Goal: Book appointment/travel/reservation

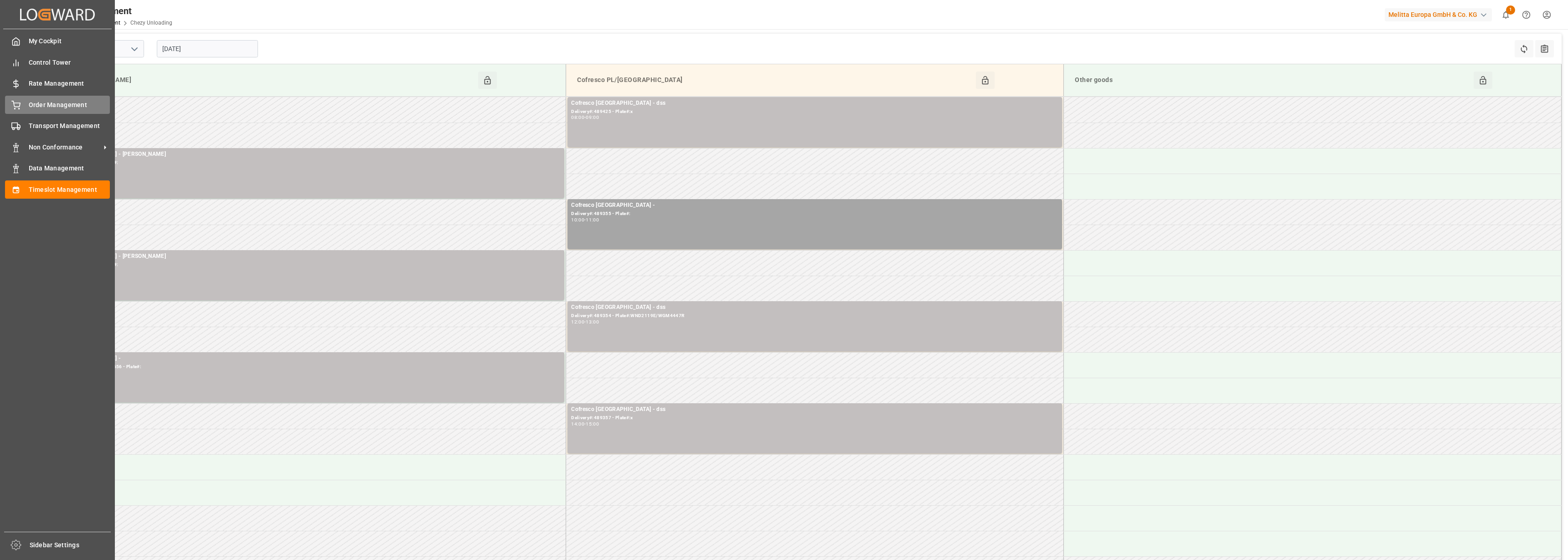
click at [33, 104] on span "Order Management" at bounding box center [70, 105] width 82 height 10
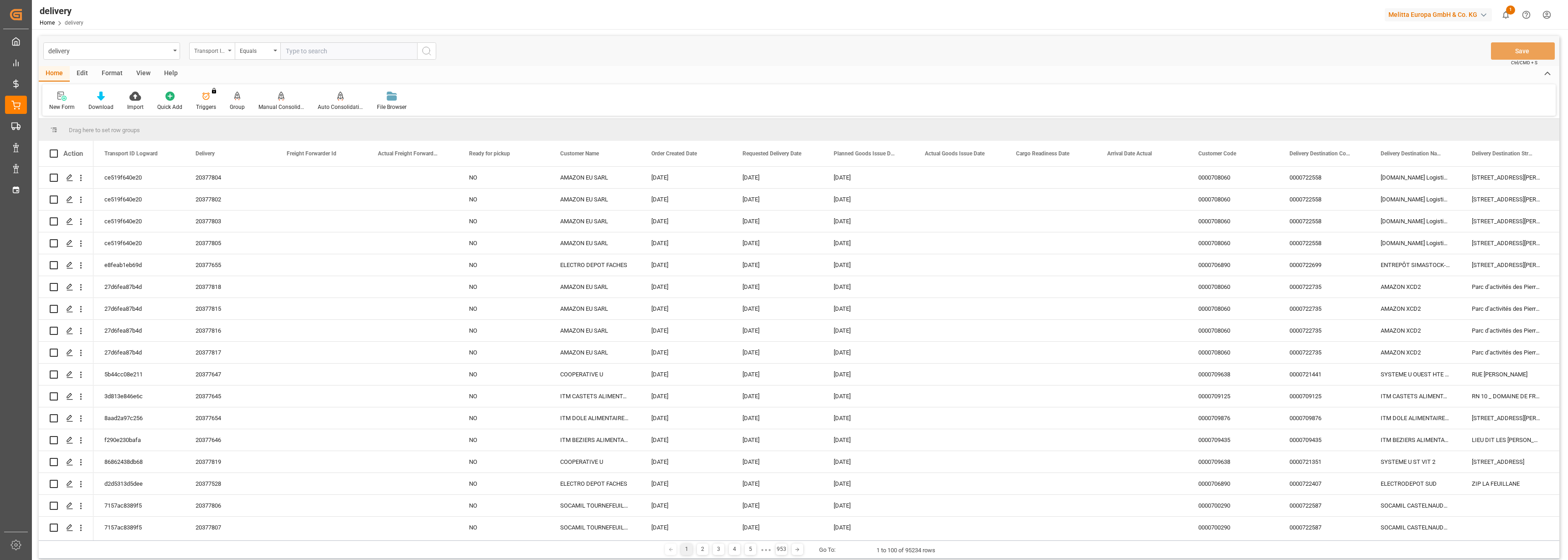
click at [227, 49] on div "Transport ID Logward" at bounding box center [212, 51] width 45 height 17
click at [230, 107] on div "Delivery" at bounding box center [257, 112] width 135 height 19
click at [306, 55] on input "text" at bounding box center [348, 51] width 136 height 17
click at [280, 52] on input "80002444" at bounding box center [348, 51] width 136 height 17
type input "80002444"
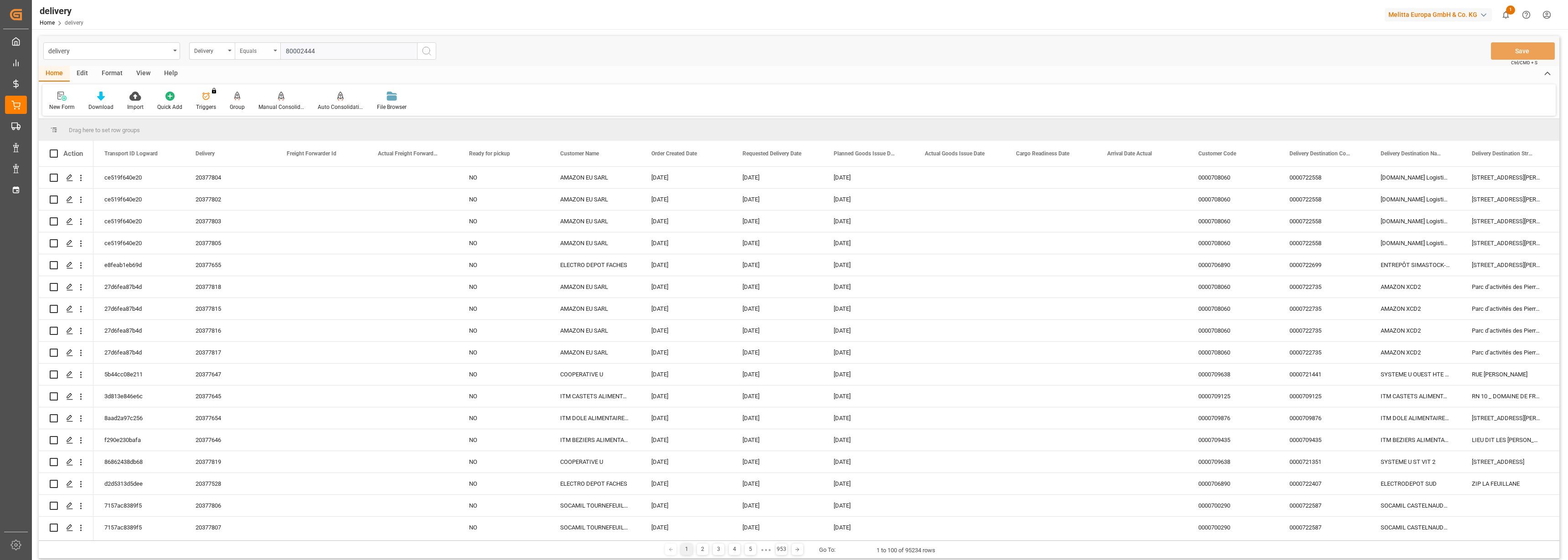
click at [272, 53] on div "Equals" at bounding box center [257, 51] width 45 height 17
click at [228, 51] on div "Delivery" at bounding box center [212, 51] width 45 height 17
click at [218, 111] on div "Delivery" at bounding box center [257, 112] width 135 height 19
click at [429, 49] on icon "search button" at bounding box center [426, 51] width 11 height 11
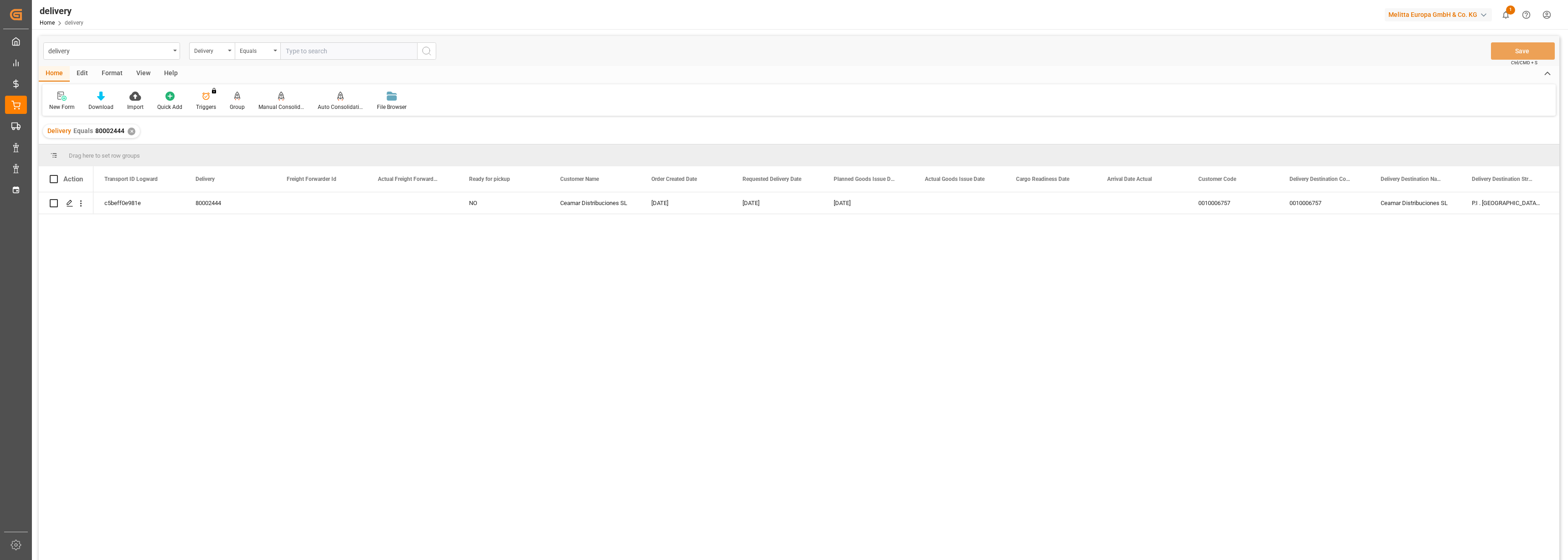
click at [131, 130] on div "✕" at bounding box center [131, 131] width 8 height 8
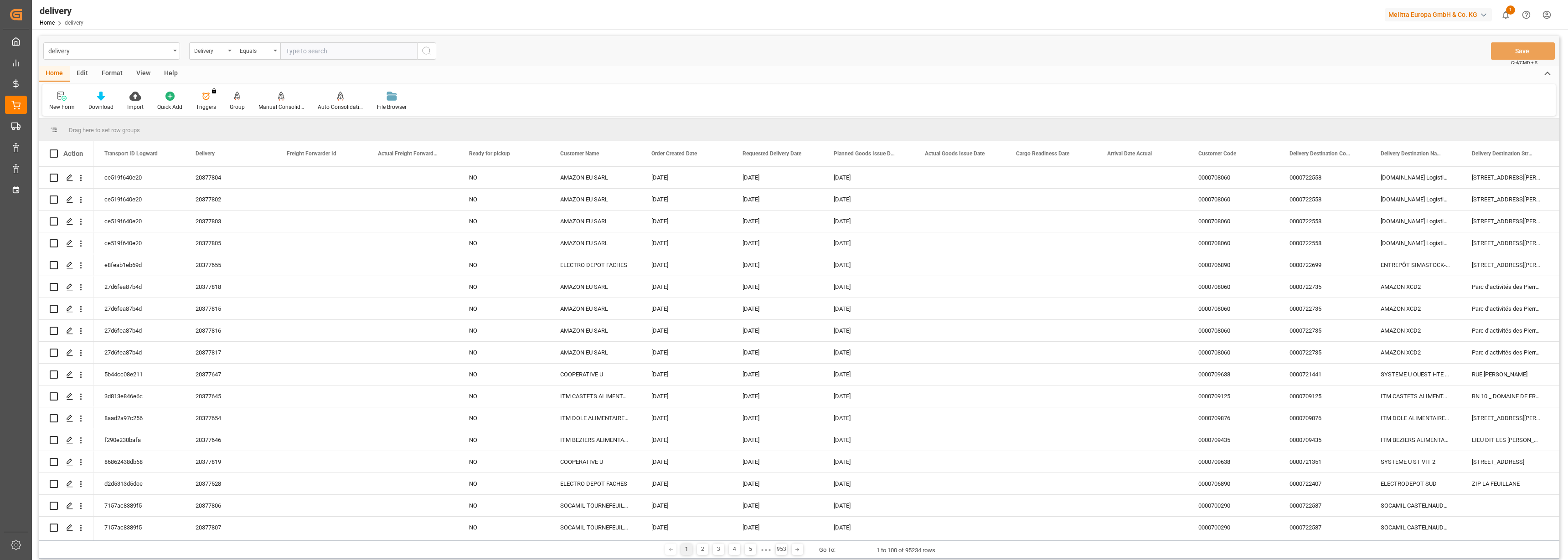
click at [305, 54] on input "text" at bounding box center [348, 51] width 136 height 17
type input "80002322"
click at [429, 50] on icon "search button" at bounding box center [426, 51] width 11 height 11
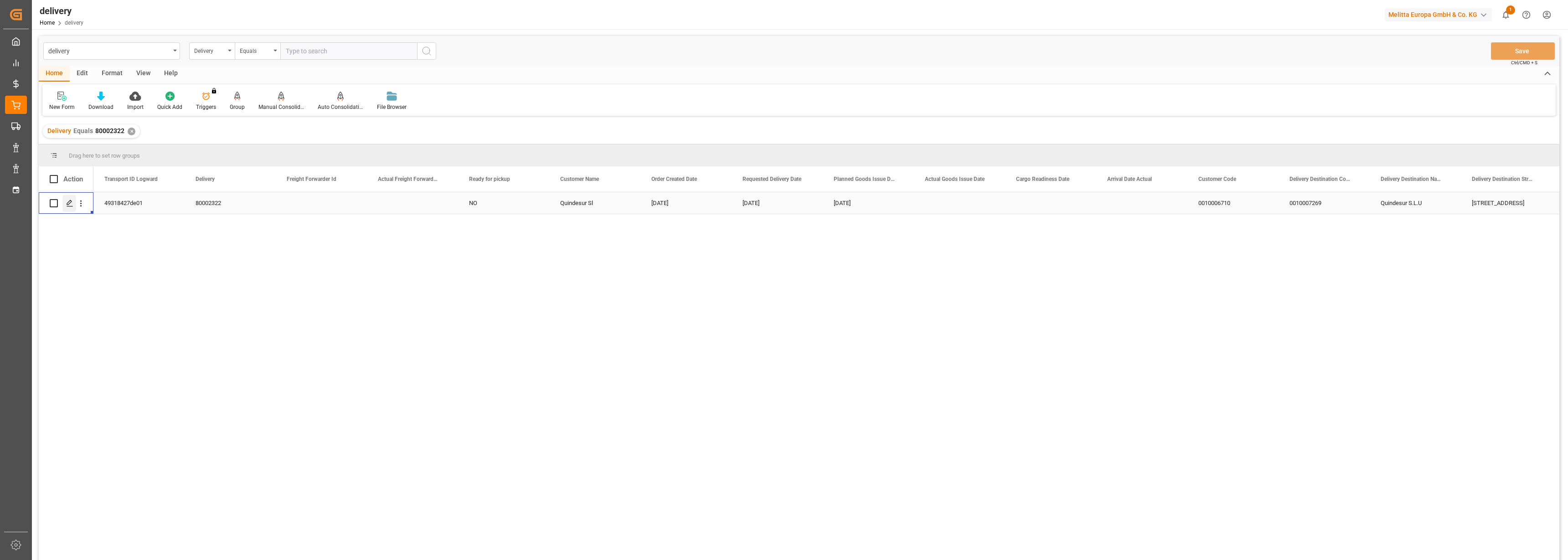
click at [67, 202] on icon "Press SPACE to select this row." at bounding box center [70, 204] width 7 height 7
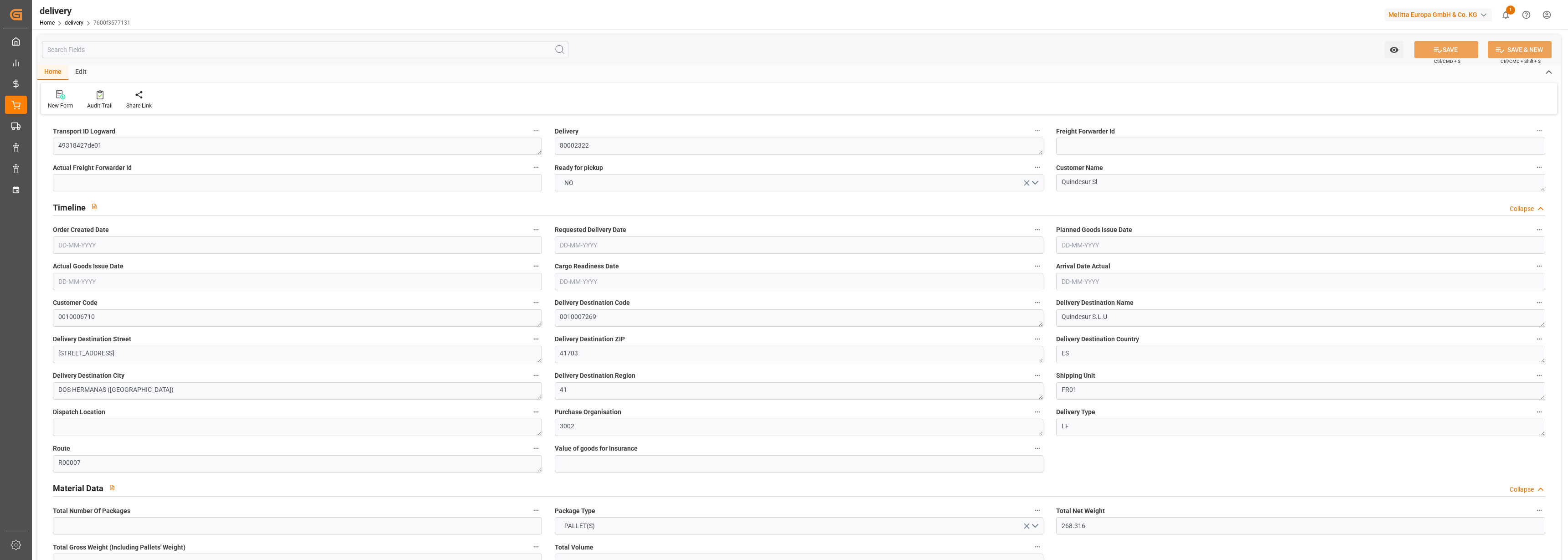
type input "14-08-2025"
type input "22-08-2025"
type input "13-08-2025"
type input "14-08-2025 01:01"
click at [72, 22] on link "delivery" at bounding box center [74, 23] width 19 height 6
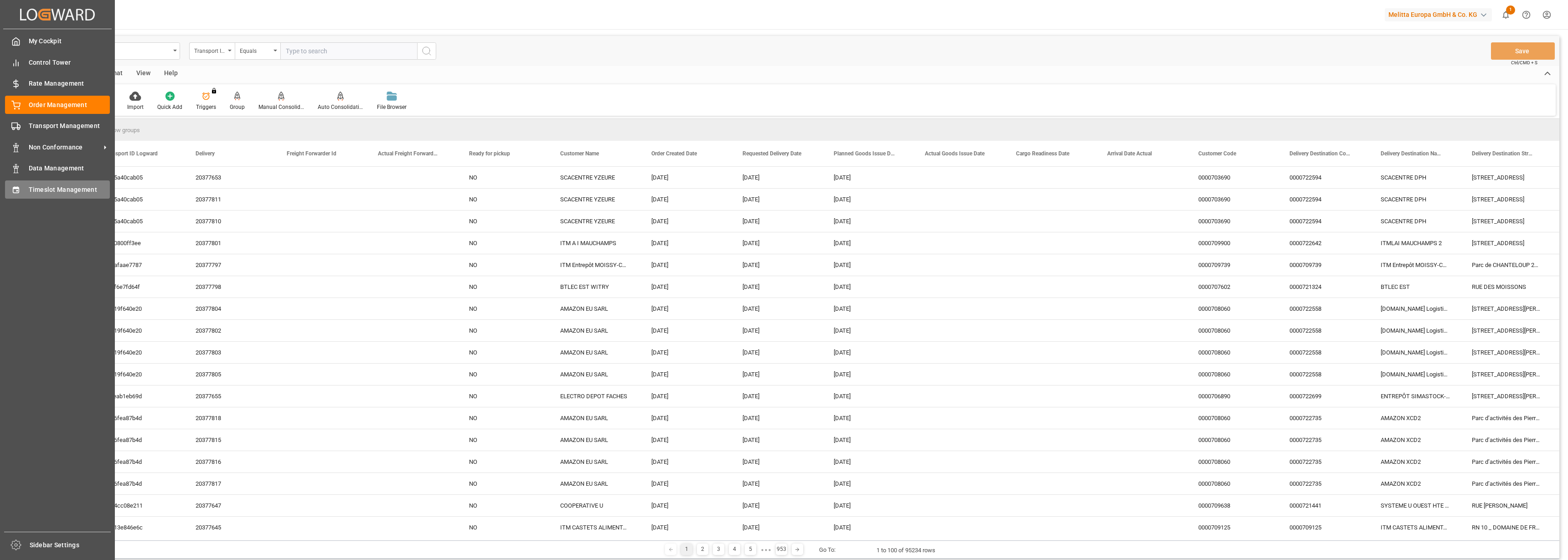
click at [23, 183] on div "Timeslot Management Timeslot Management" at bounding box center [57, 190] width 105 height 18
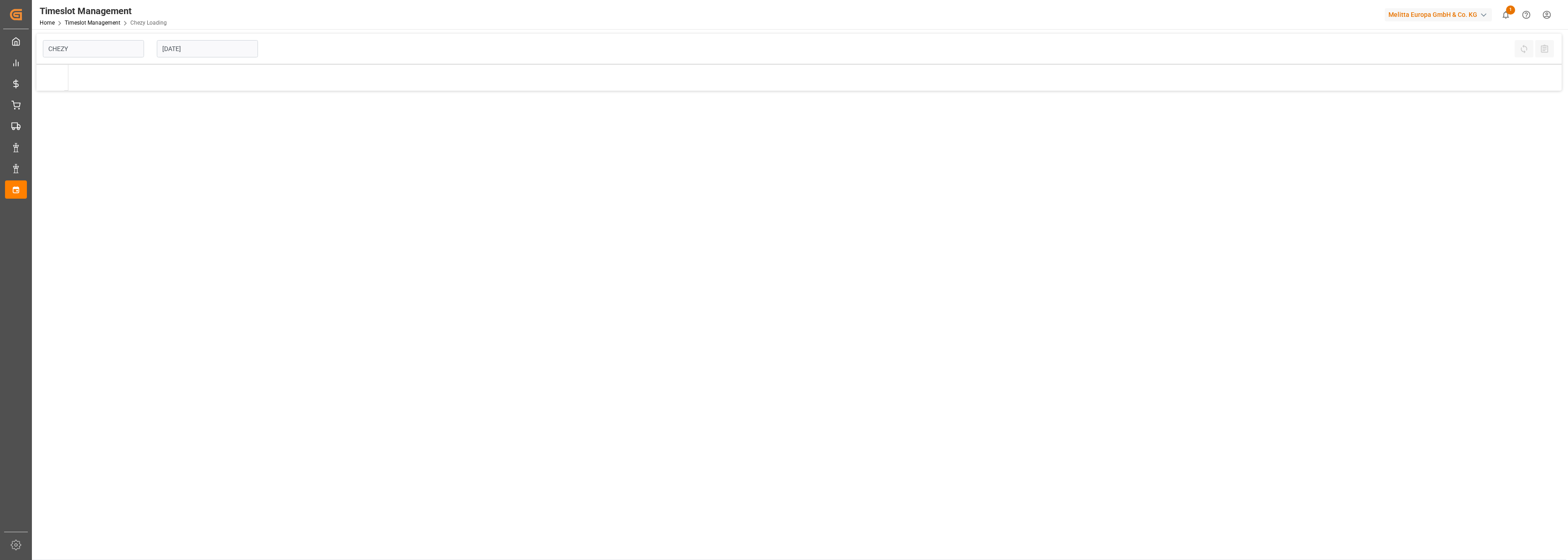
type input "Chezy Loading"
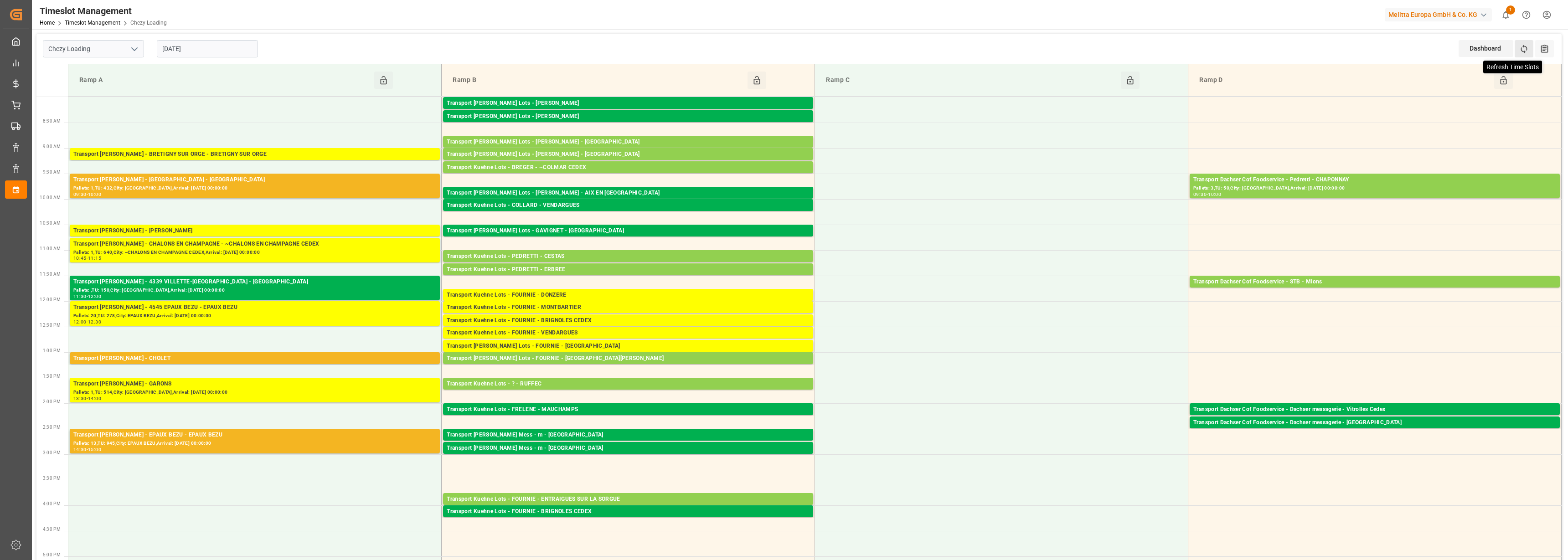
click at [1526, 47] on icon at bounding box center [1523, 49] width 6 height 9
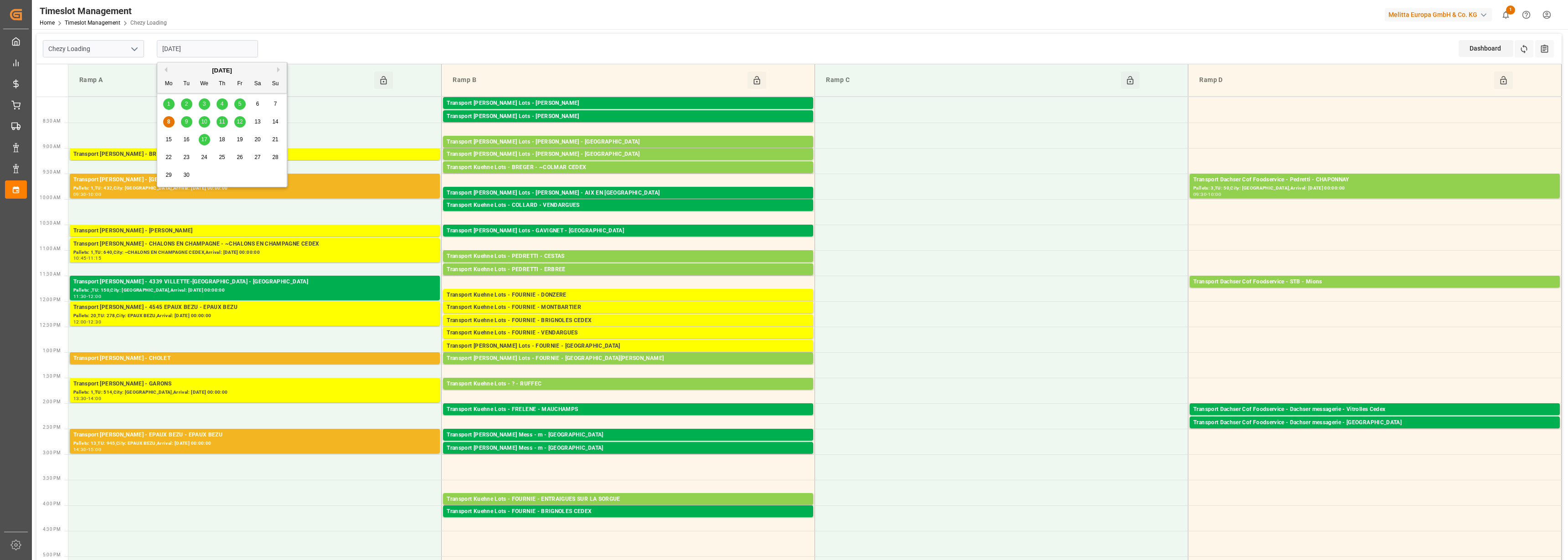
click at [191, 48] on input "[DATE]" at bounding box center [206, 48] width 101 height 17
click at [185, 122] on span "9" at bounding box center [187, 121] width 4 height 6
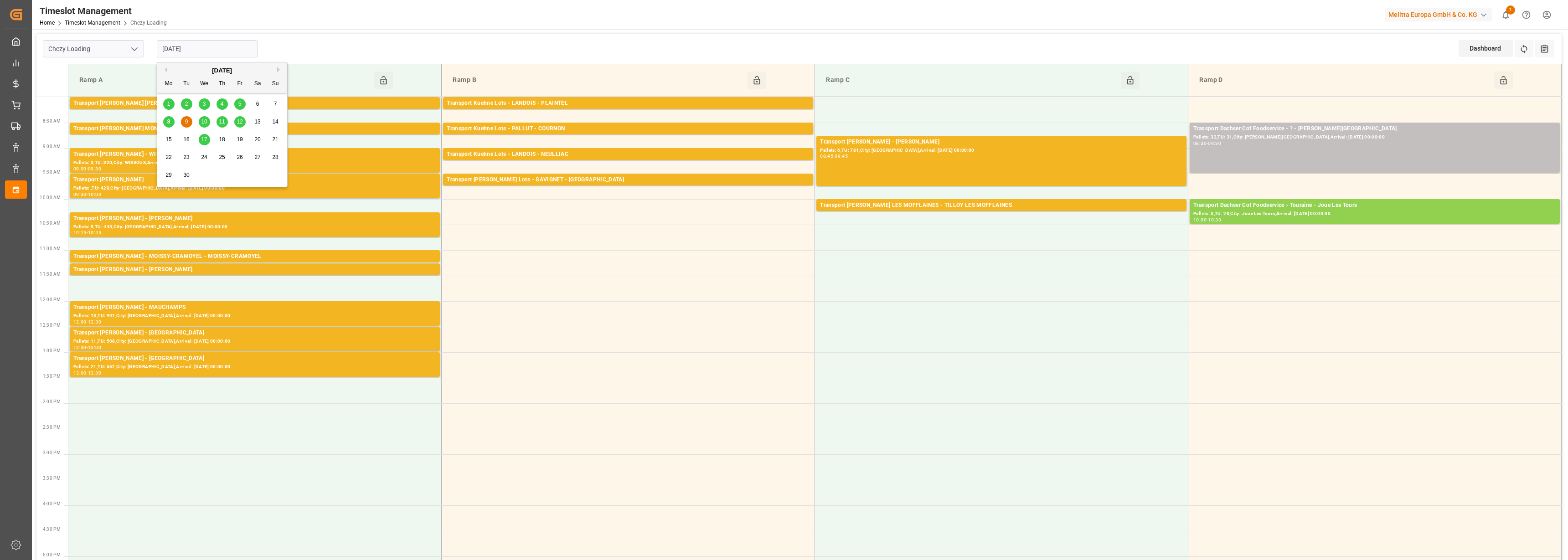
click at [170, 46] on input "09-09-2025" at bounding box center [206, 48] width 101 height 17
click at [172, 119] on div "8" at bounding box center [169, 122] width 12 height 11
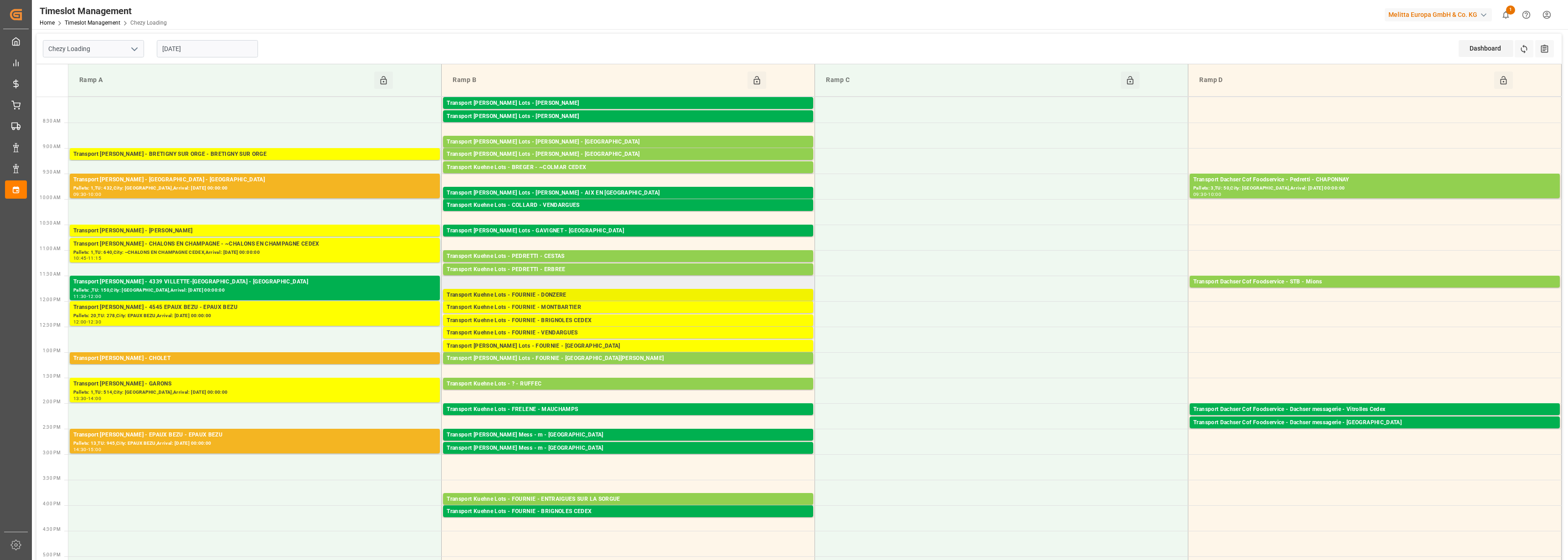
click at [531, 295] on div "Transport Kuehne Lots - FOURNIE - DONZERE" at bounding box center [627, 295] width 363 height 9
click at [559, 306] on div "Transport Kuehne Lots - FOURNIE - MONTBARTIER" at bounding box center [627, 307] width 363 height 9
click at [557, 318] on div "Transport Kuehne Lots - FOURNIE - BRIGNOLES CEDEX" at bounding box center [627, 321] width 363 height 9
click at [561, 335] on div "Transport Kuehne Lots - FOURNIE - VENDARGUES" at bounding box center [627, 334] width 363 height 9
click at [560, 345] on div "Transport [PERSON_NAME] Lots - FOURNIE - [GEOGRAPHIC_DATA]" at bounding box center [627, 346] width 363 height 9
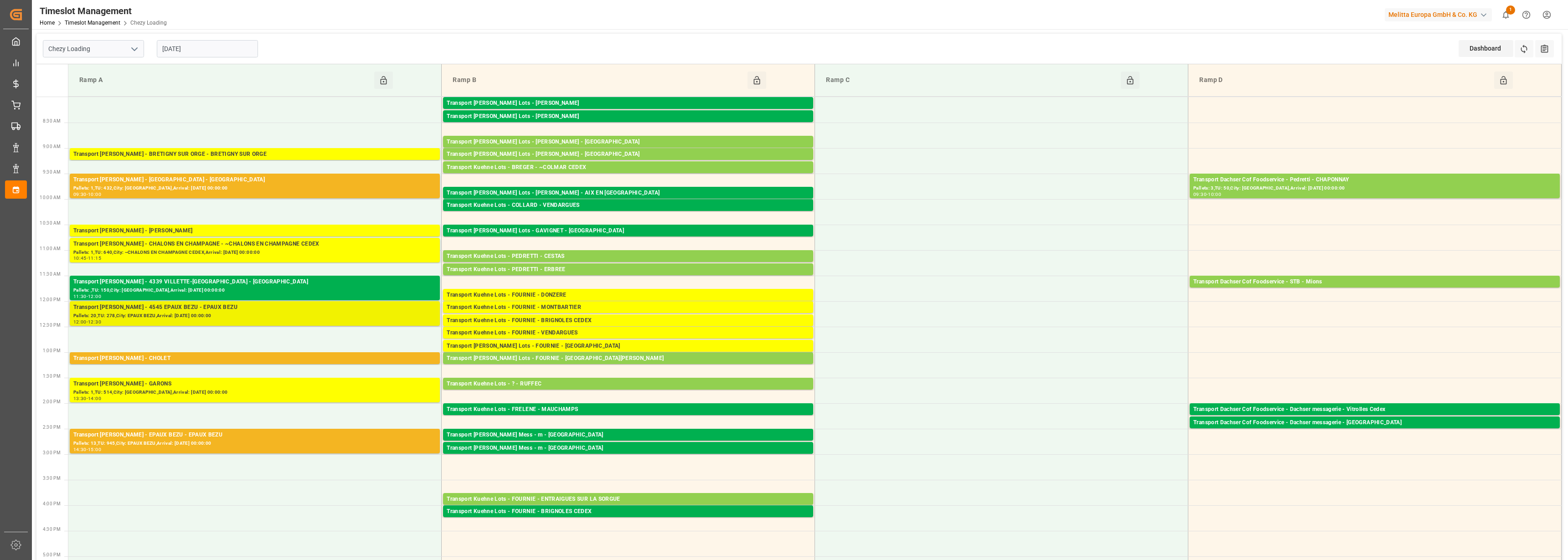
click at [144, 311] on div "Transport [PERSON_NAME] - 4545 EPAUX BEZU - EPAUX BEZU" at bounding box center [255, 307] width 363 height 9
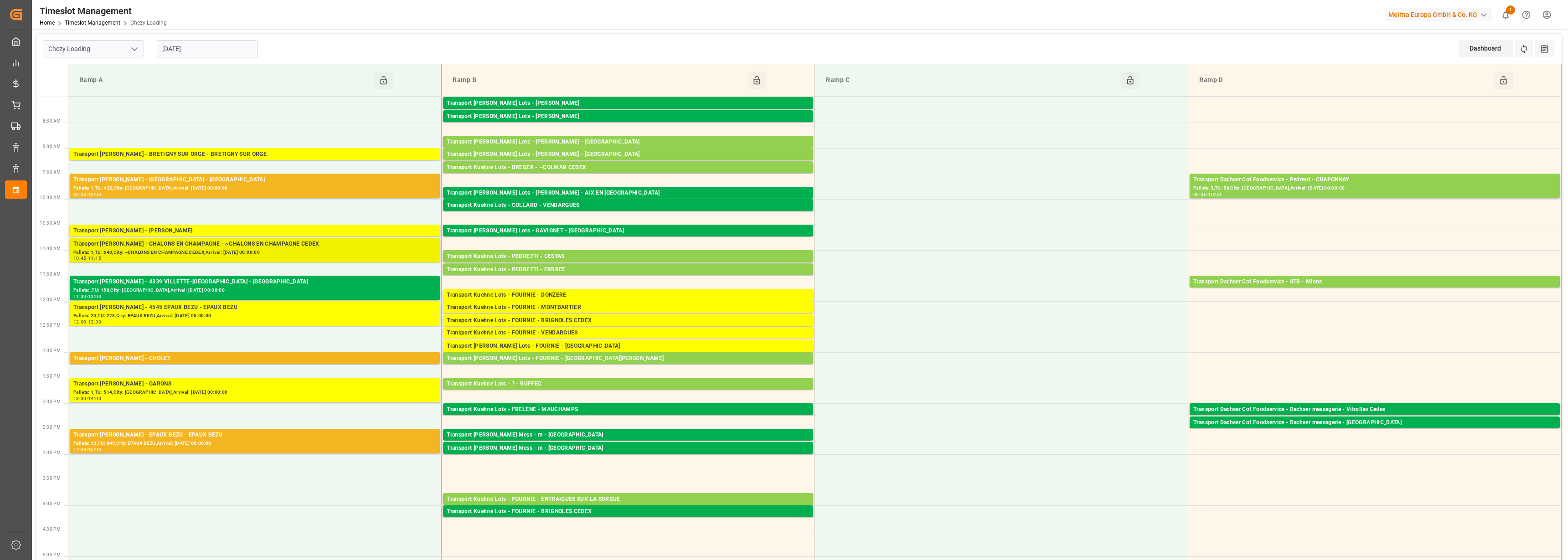
click at [155, 251] on div "Pallets: 1,TU: 640,City: ~CHALONS EN CHAMPAGNE CEDEX,Arrival: [DATE] 00:00:00" at bounding box center [255, 253] width 363 height 8
click at [163, 231] on div "Transport [PERSON_NAME] - [PERSON_NAME]" at bounding box center [255, 231] width 363 height 9
click at [1520, 47] on icon at bounding box center [1523, 49] width 10 height 10
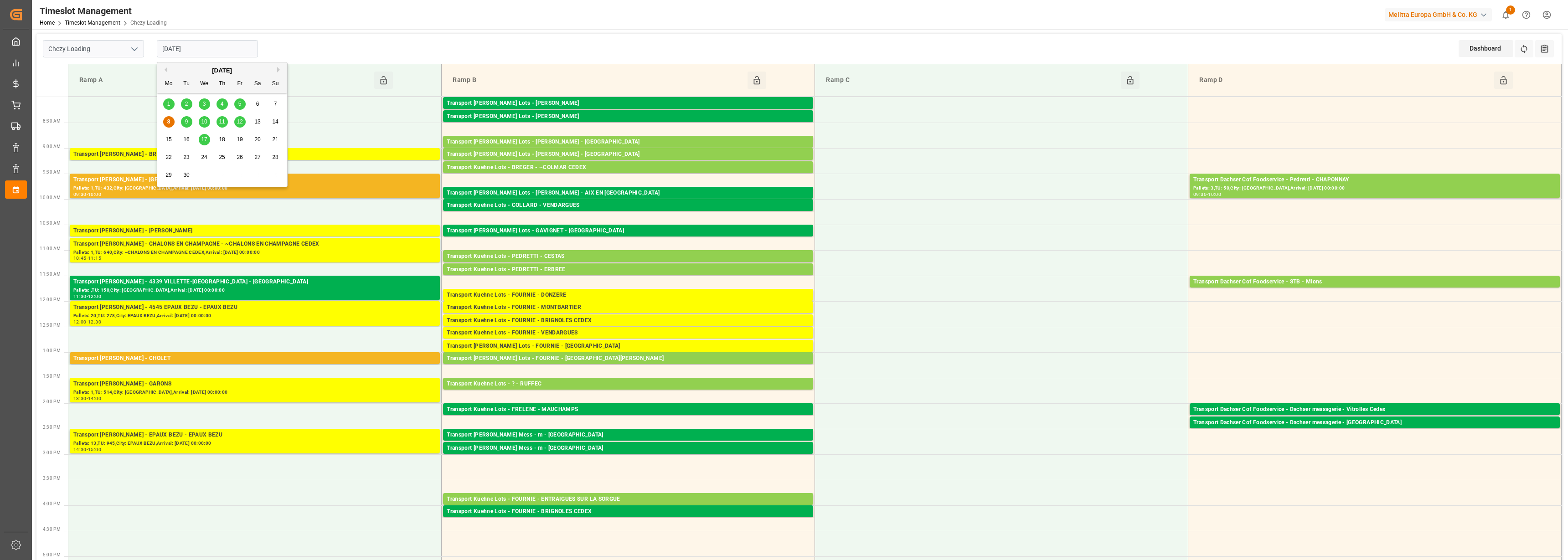
click at [186, 50] on input "[DATE]" at bounding box center [206, 48] width 101 height 17
click at [187, 119] on span "9" at bounding box center [187, 121] width 4 height 6
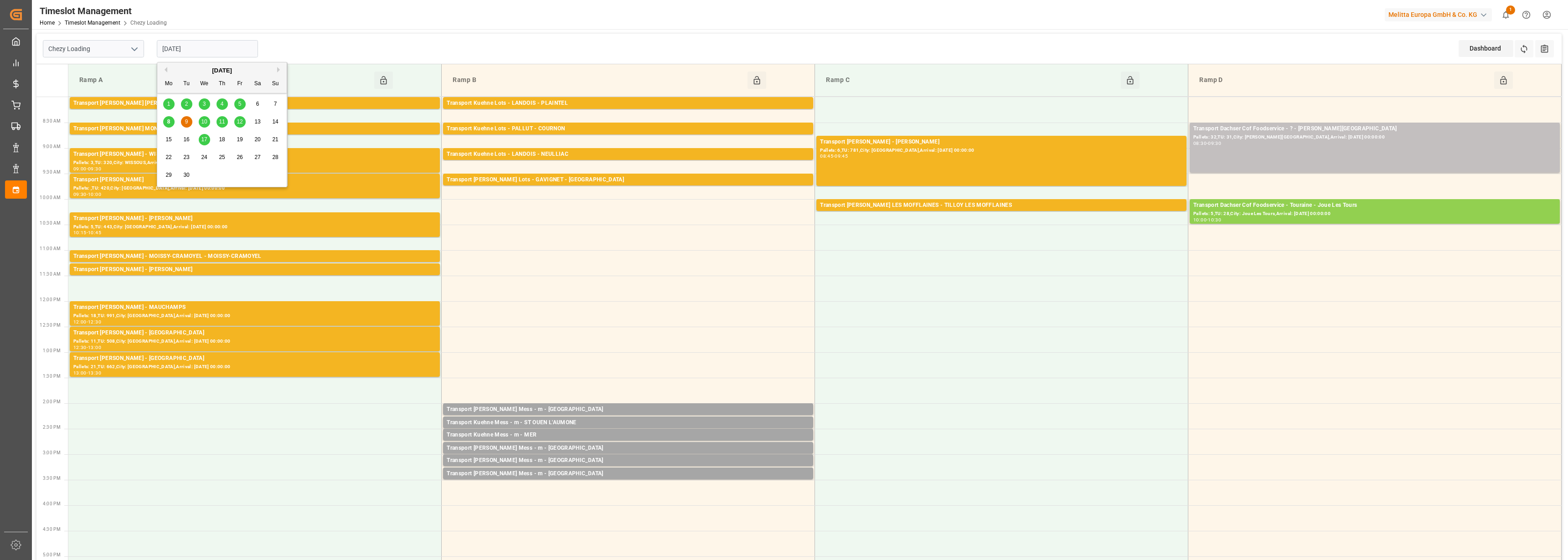
click at [168, 46] on input "09-09-2025" at bounding box center [206, 48] width 101 height 17
click at [204, 120] on span "10" at bounding box center [204, 121] width 6 height 6
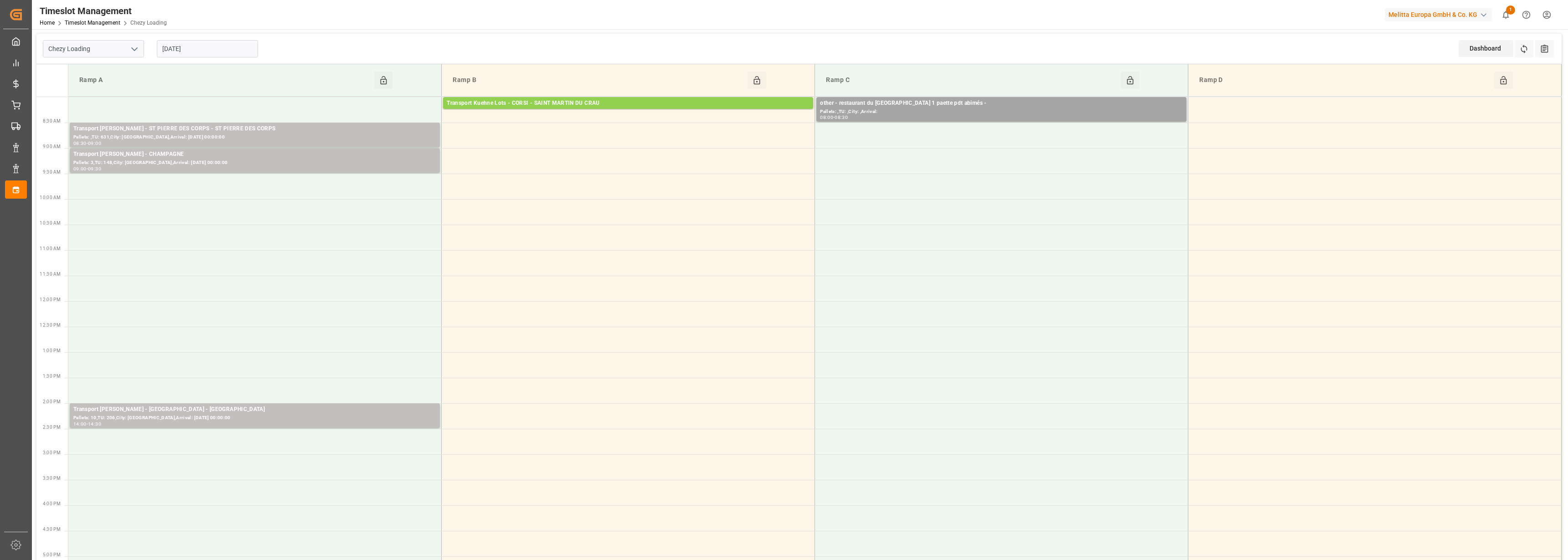
click at [205, 47] on input "10-09-2025" at bounding box center [206, 48] width 101 height 17
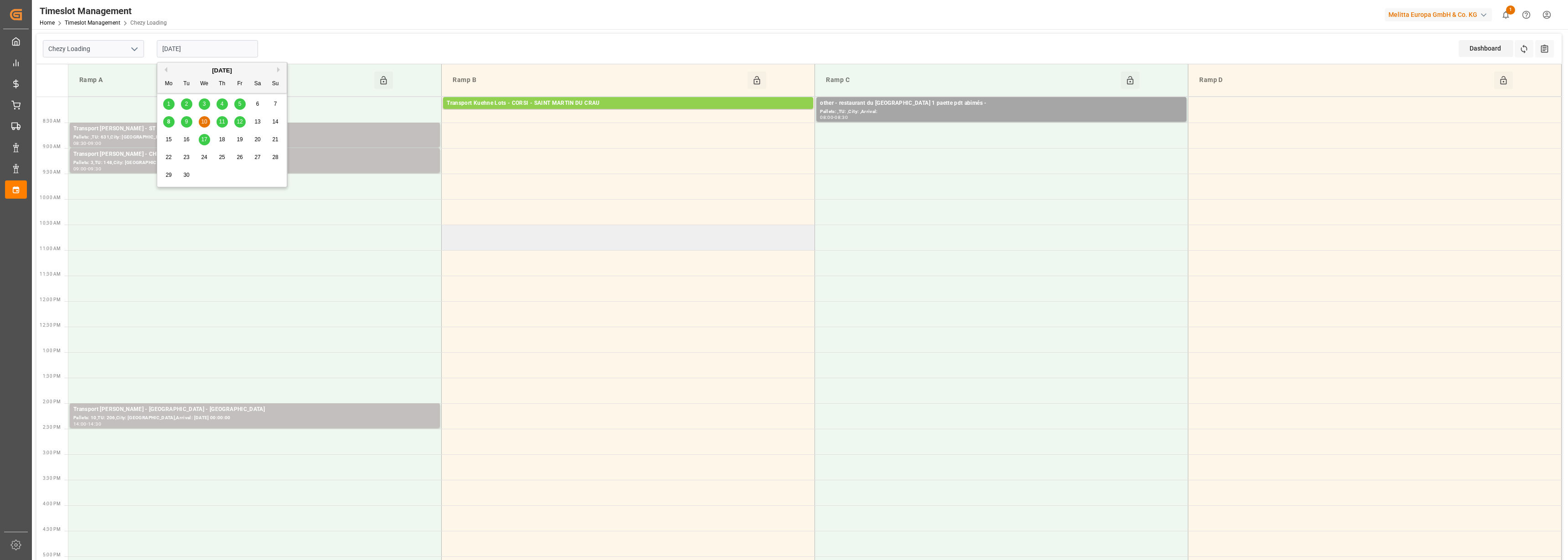
click at [524, 231] on td at bounding box center [628, 237] width 374 height 25
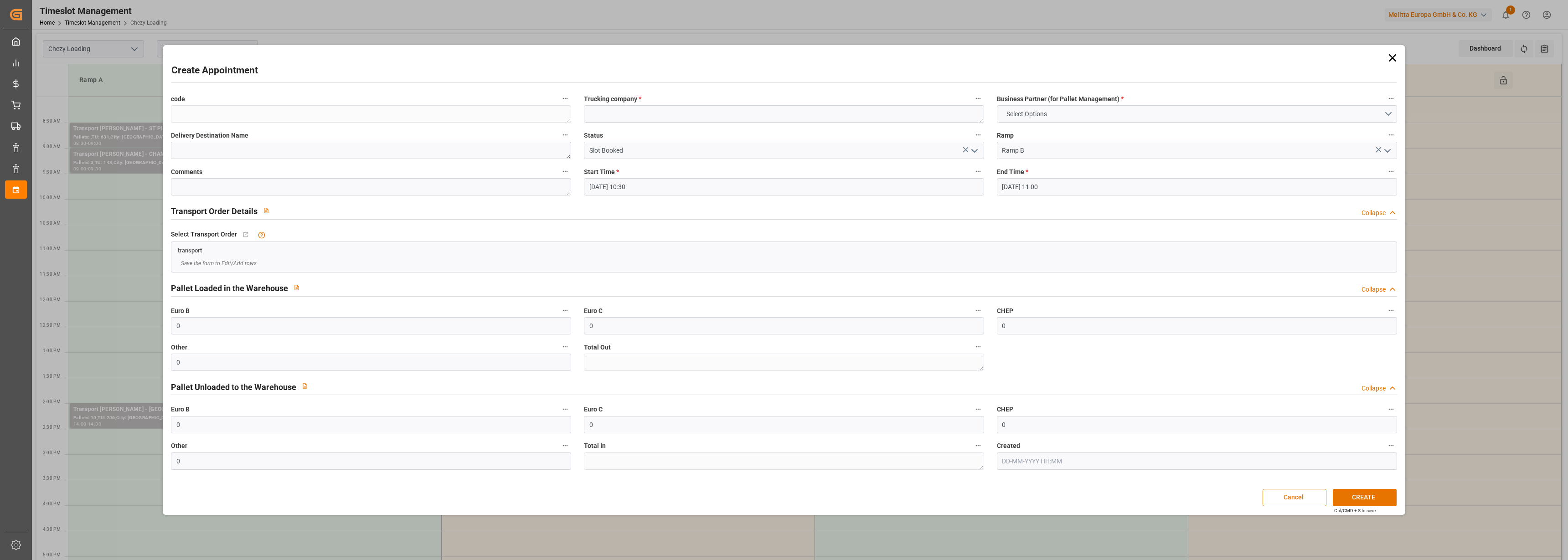
click at [1393, 56] on icon at bounding box center [1392, 58] width 7 height 7
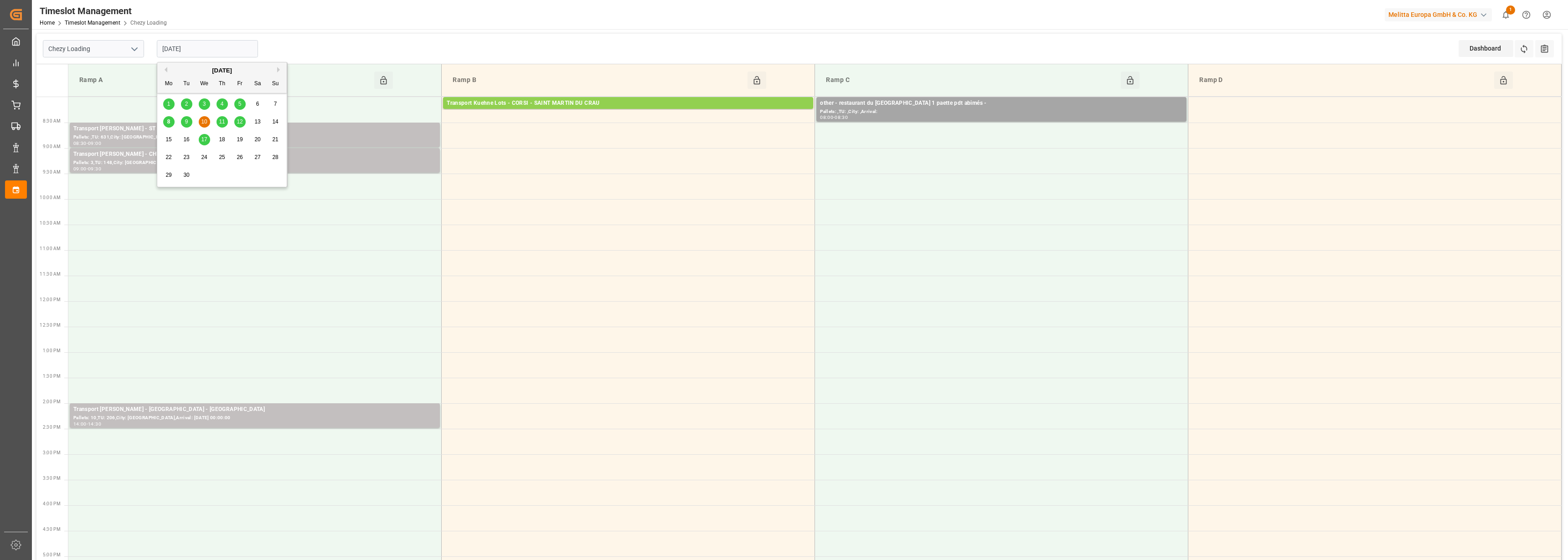
click at [199, 45] on input "10-09-2025" at bounding box center [206, 48] width 101 height 17
click at [522, 303] on td at bounding box center [628, 314] width 374 height 25
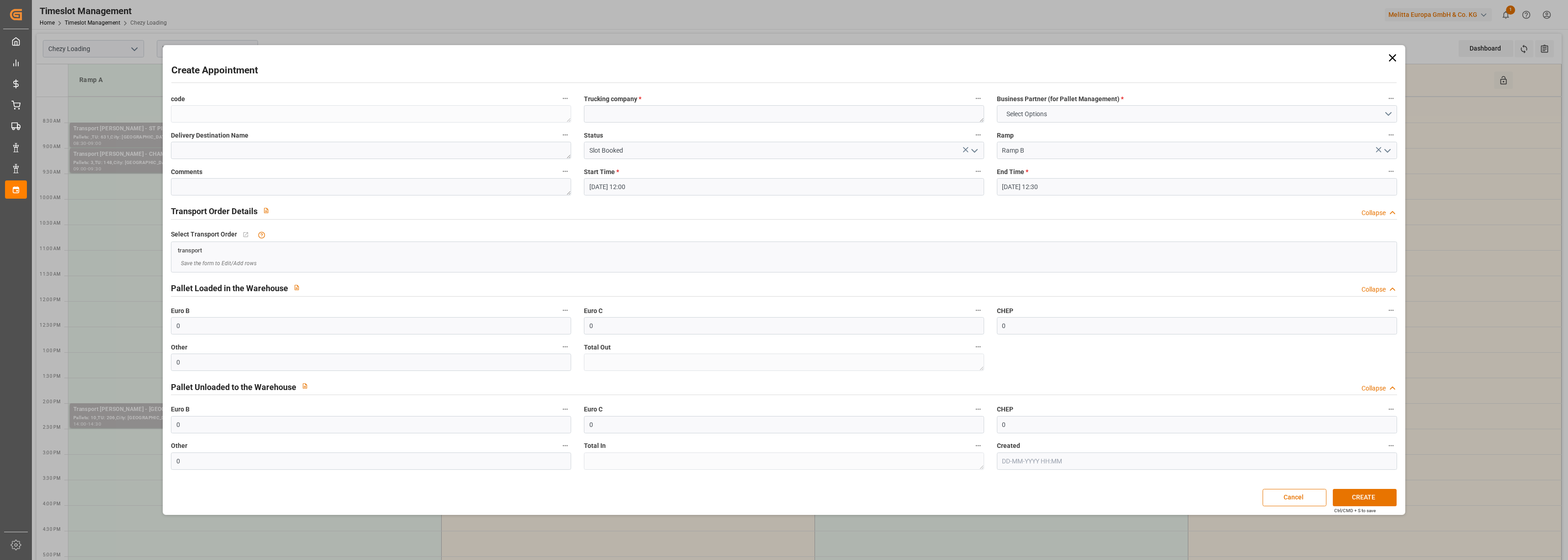
click at [1392, 53] on icon at bounding box center [1393, 58] width 13 height 13
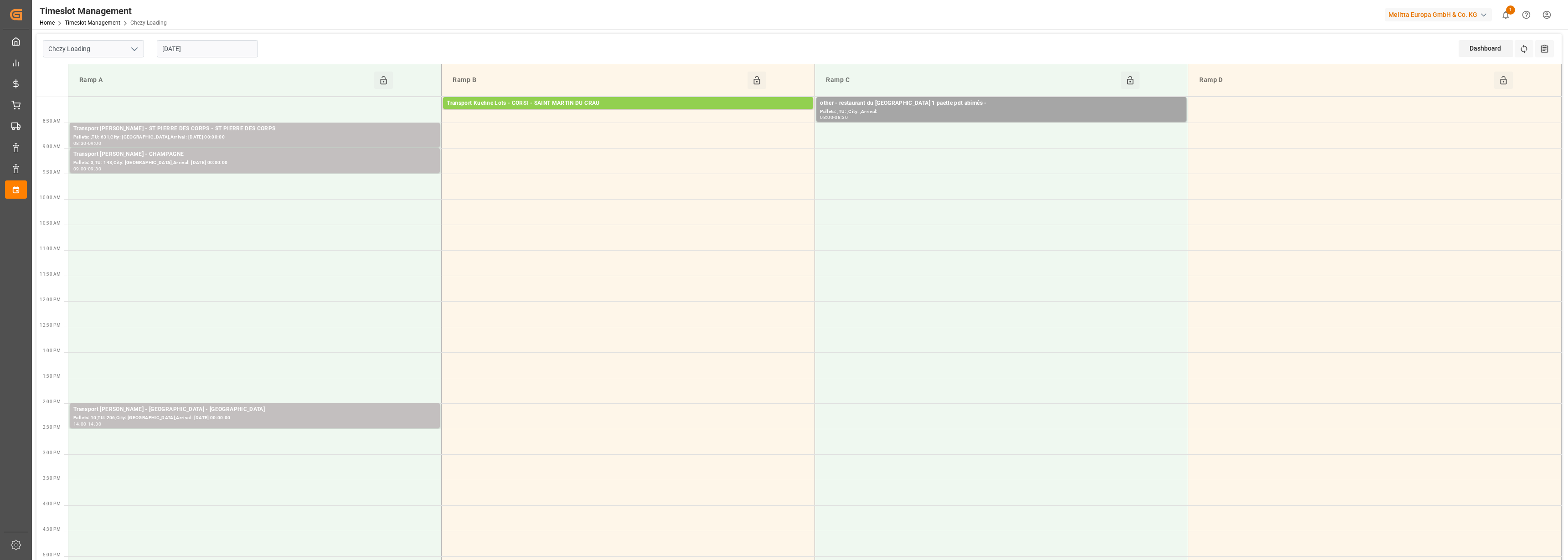
click at [179, 53] on input "10-09-2025" at bounding box center [206, 48] width 101 height 17
click at [224, 120] on span "11" at bounding box center [222, 121] width 6 height 6
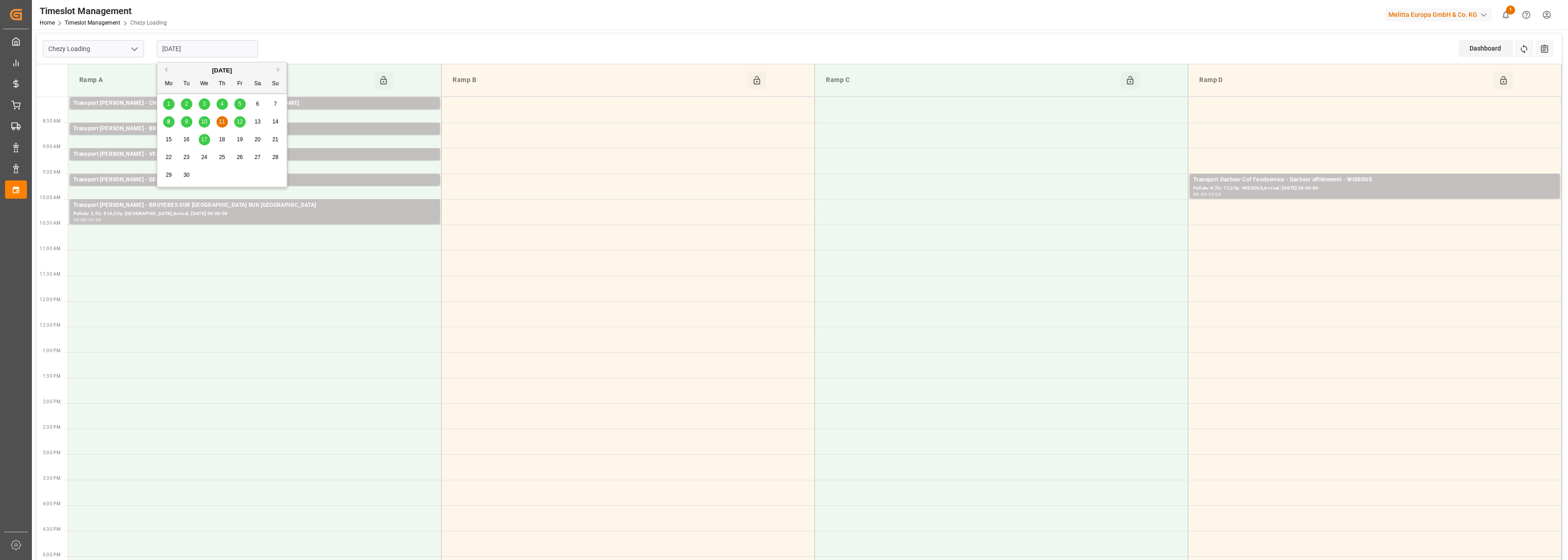
click at [222, 49] on input "11-09-2025" at bounding box center [206, 48] width 101 height 17
click at [237, 119] on span "12" at bounding box center [239, 121] width 6 height 6
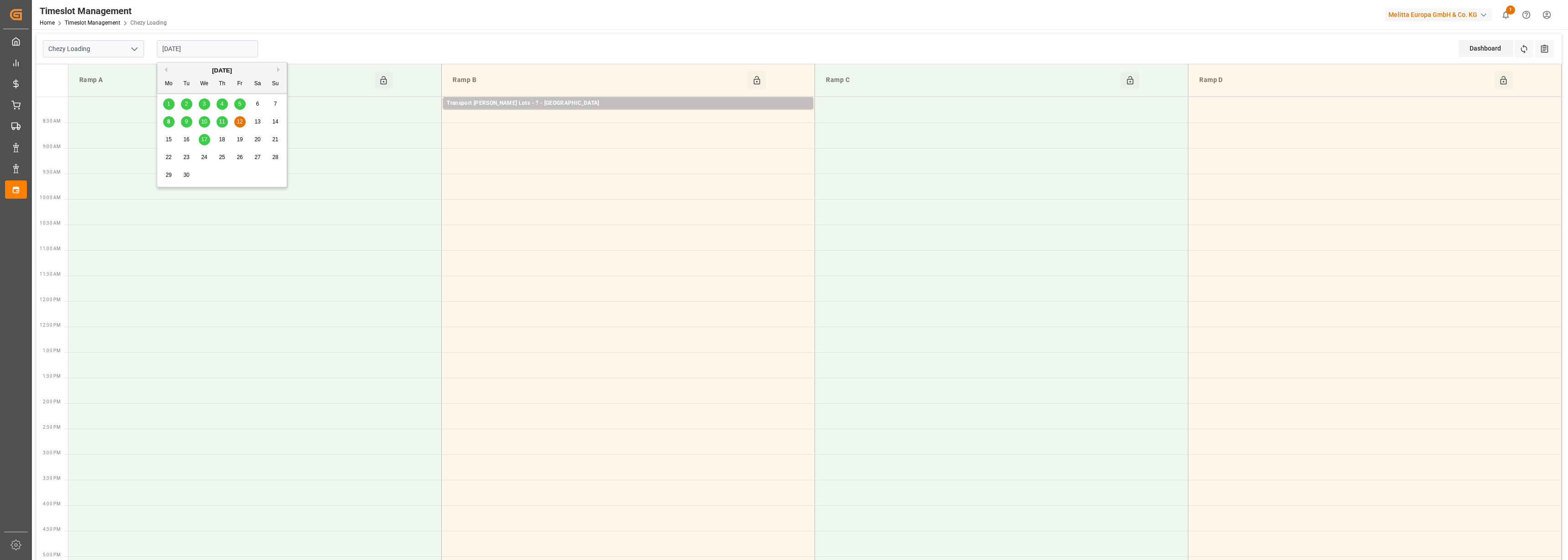
click at [205, 45] on input "12-09-2025" at bounding box center [206, 48] width 101 height 17
click at [205, 123] on span "10" at bounding box center [204, 121] width 6 height 6
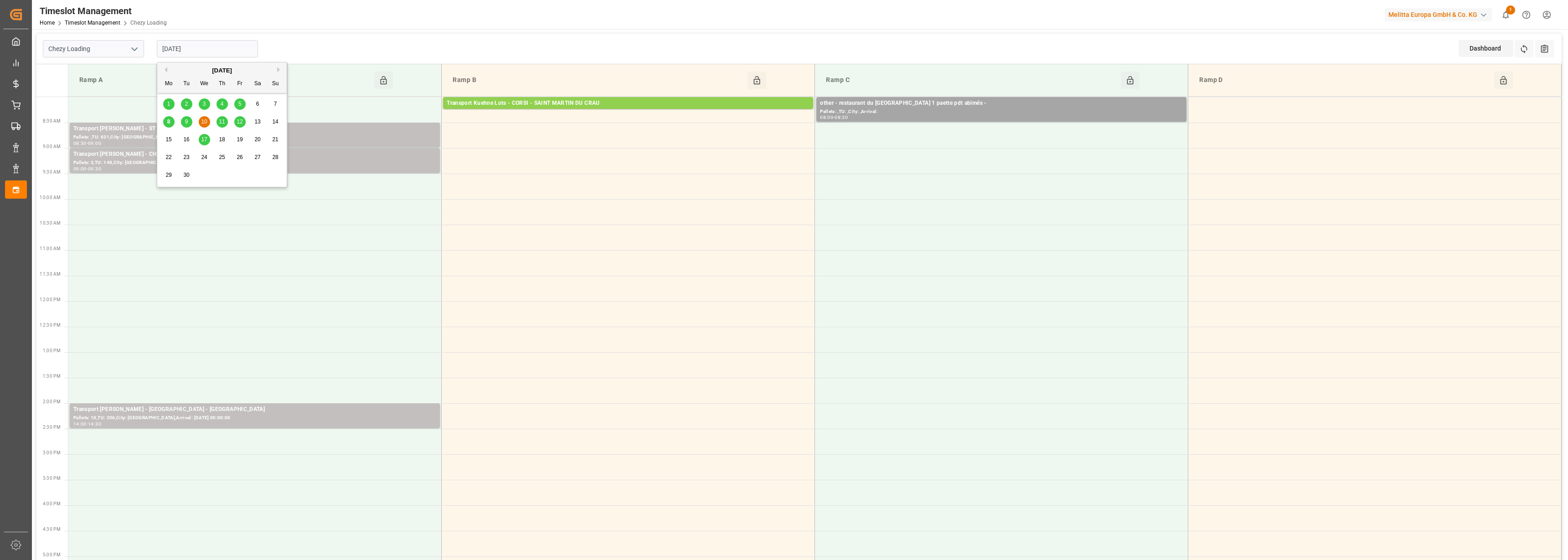
click at [184, 42] on input "10-09-2025" at bounding box center [206, 48] width 101 height 17
click at [185, 122] on div "9" at bounding box center [186, 122] width 12 height 11
type input "09-09-2025"
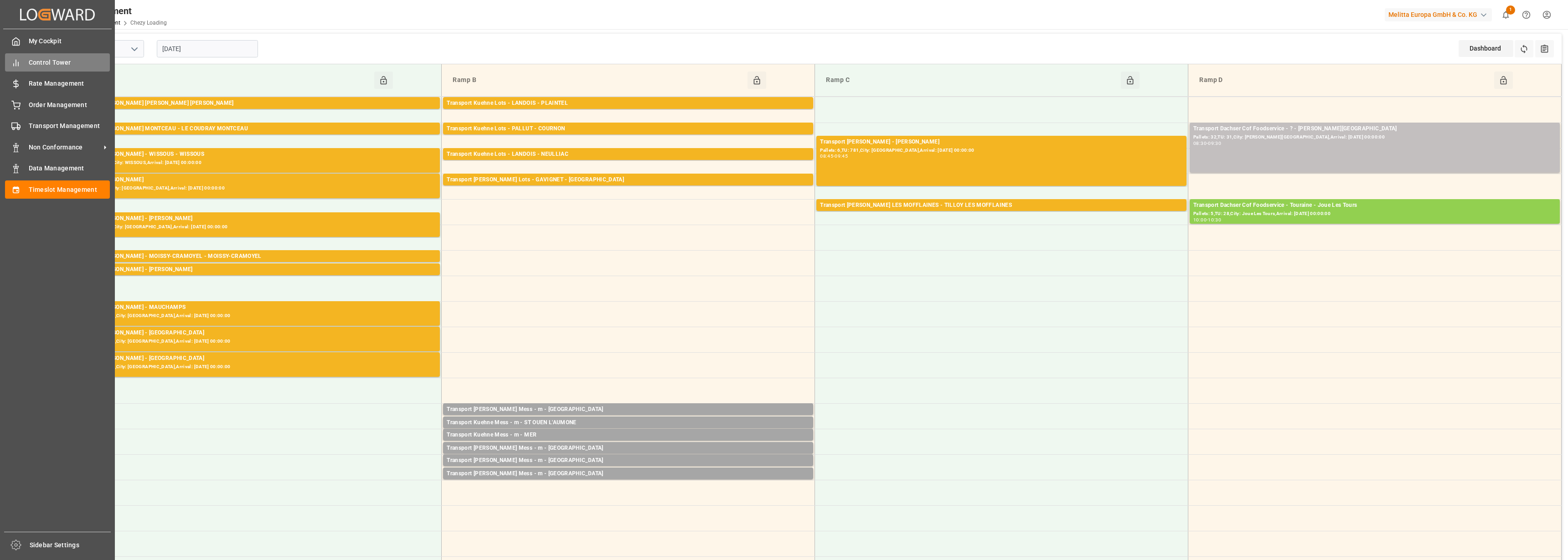
click at [26, 64] on div "Control Tower Control Tower" at bounding box center [57, 63] width 105 height 18
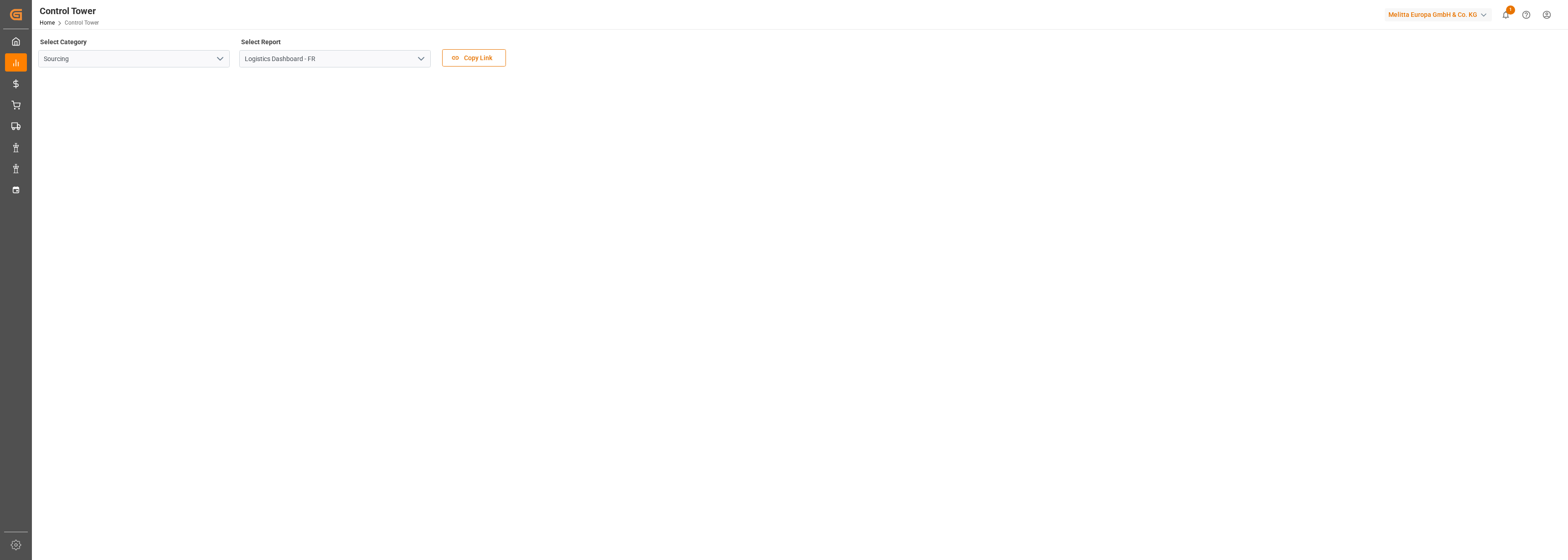
click at [422, 58] on icon "open menu" at bounding box center [421, 59] width 11 height 11
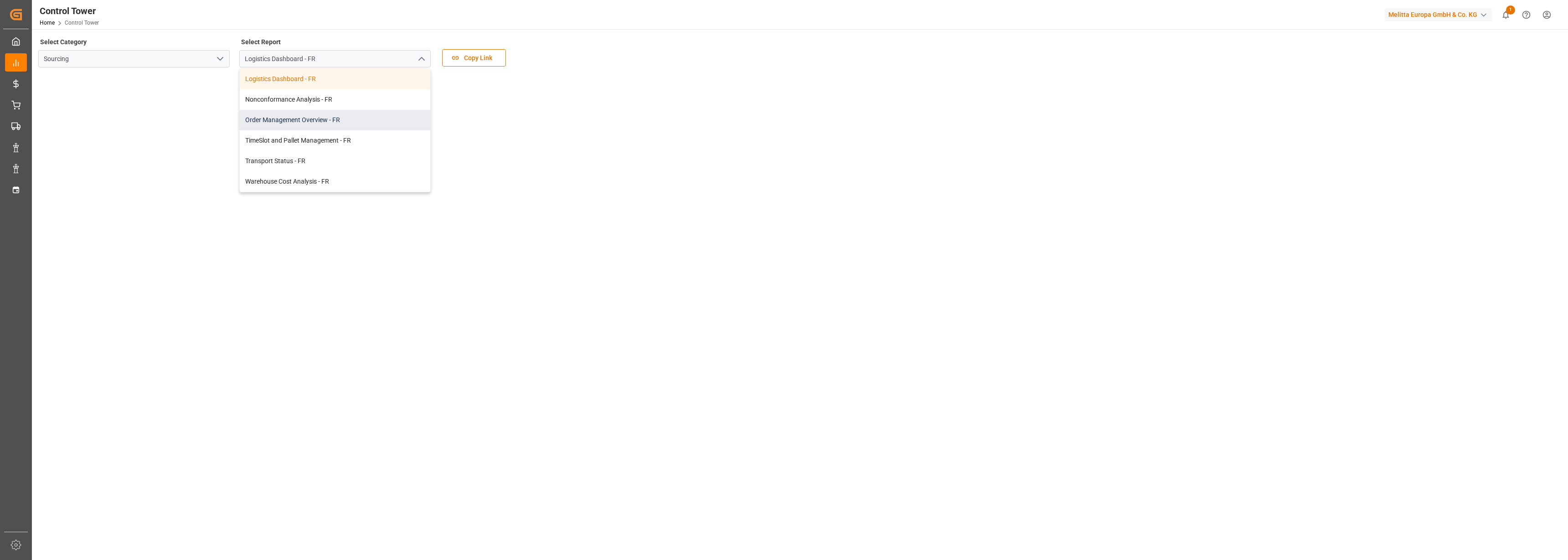
click at [328, 115] on div "Order Management Overview - FR" at bounding box center [335, 120] width 191 height 21
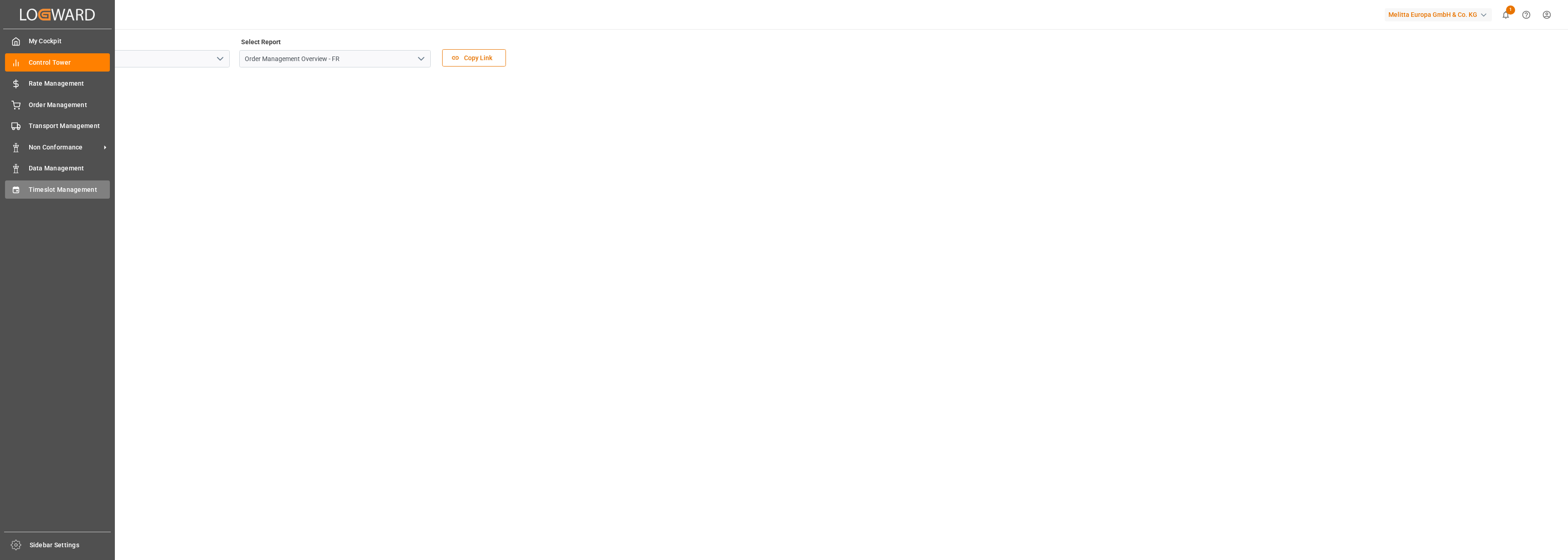
click at [27, 194] on div "Timeslot Management Timeslot Management" at bounding box center [57, 190] width 105 height 18
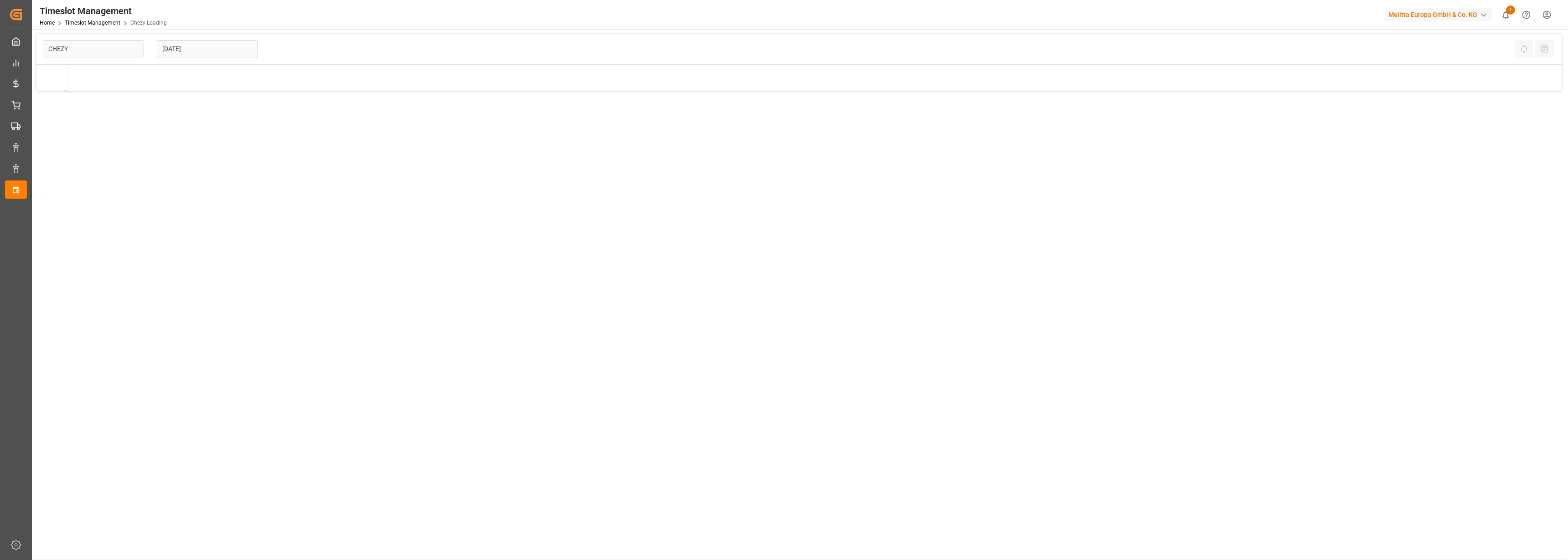
type input "Chezy Loading"
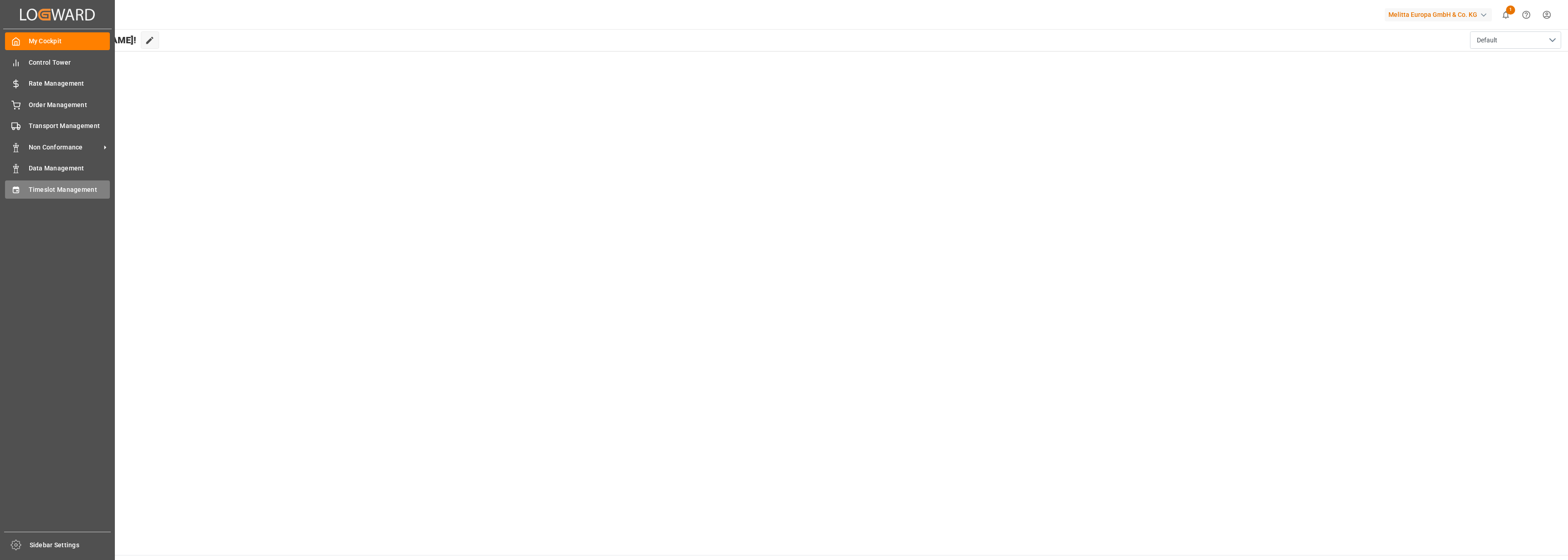
click at [48, 189] on span "Timeslot Management" at bounding box center [70, 190] width 82 height 10
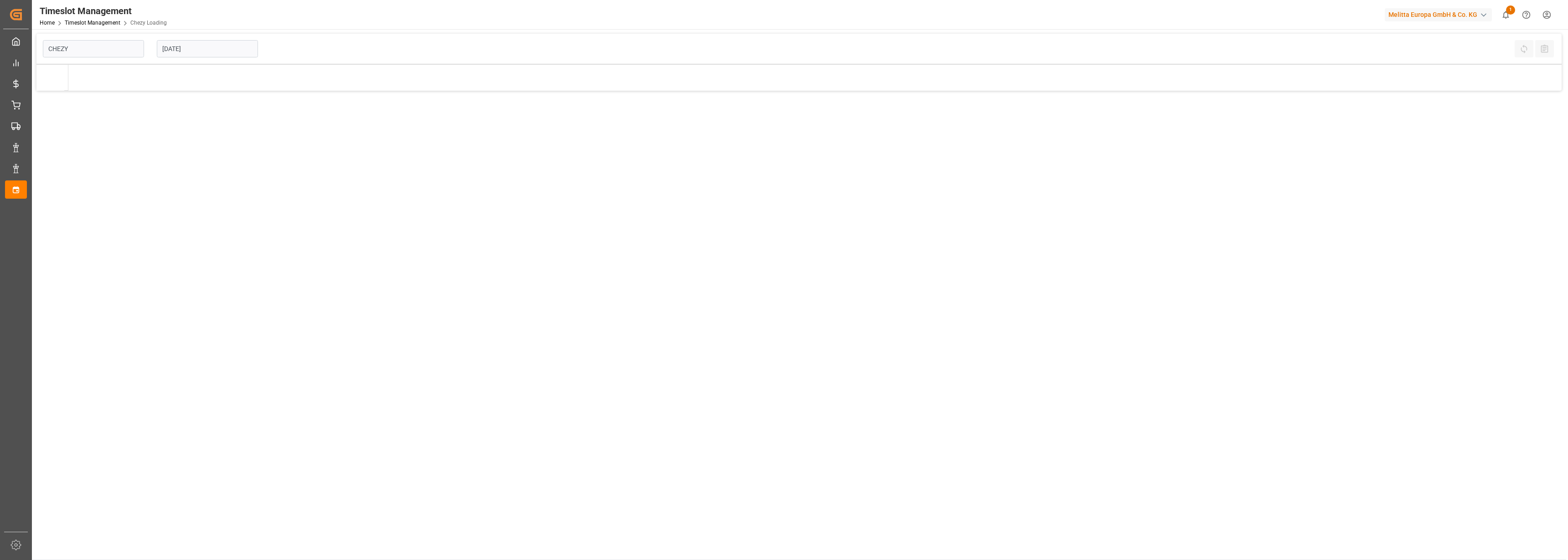
type input "Chezy Loading"
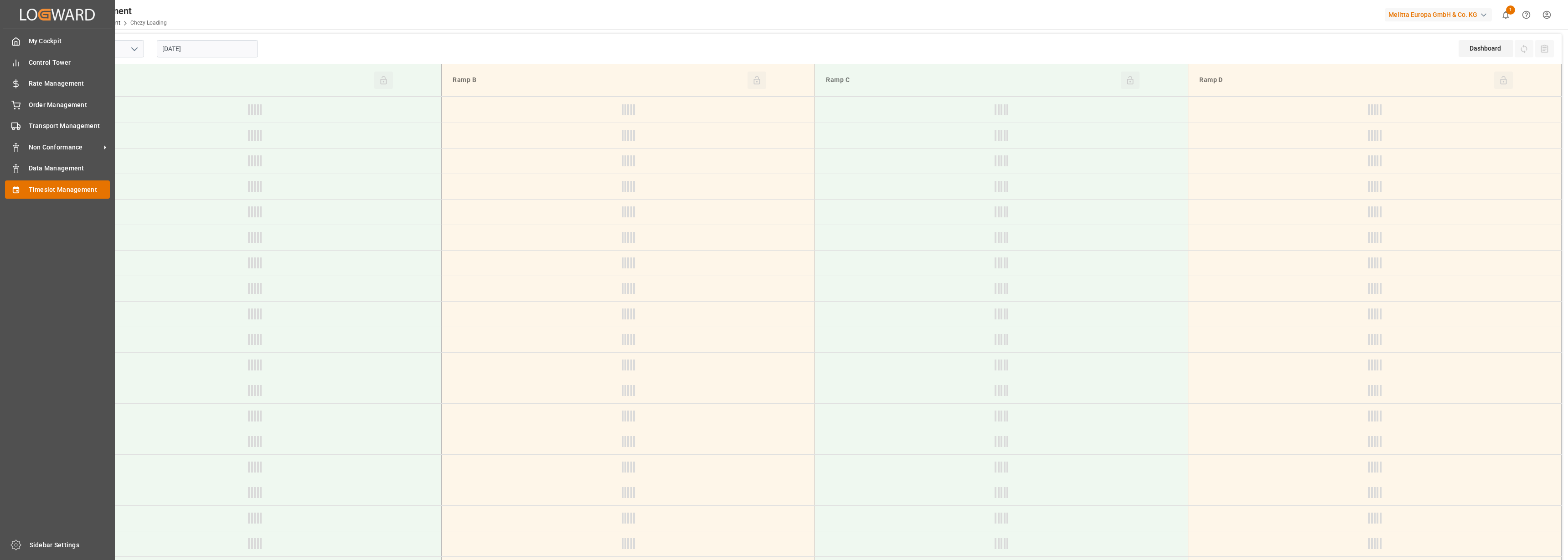
click at [52, 185] on div "Timeslot Management Timeslot Management" at bounding box center [57, 190] width 105 height 18
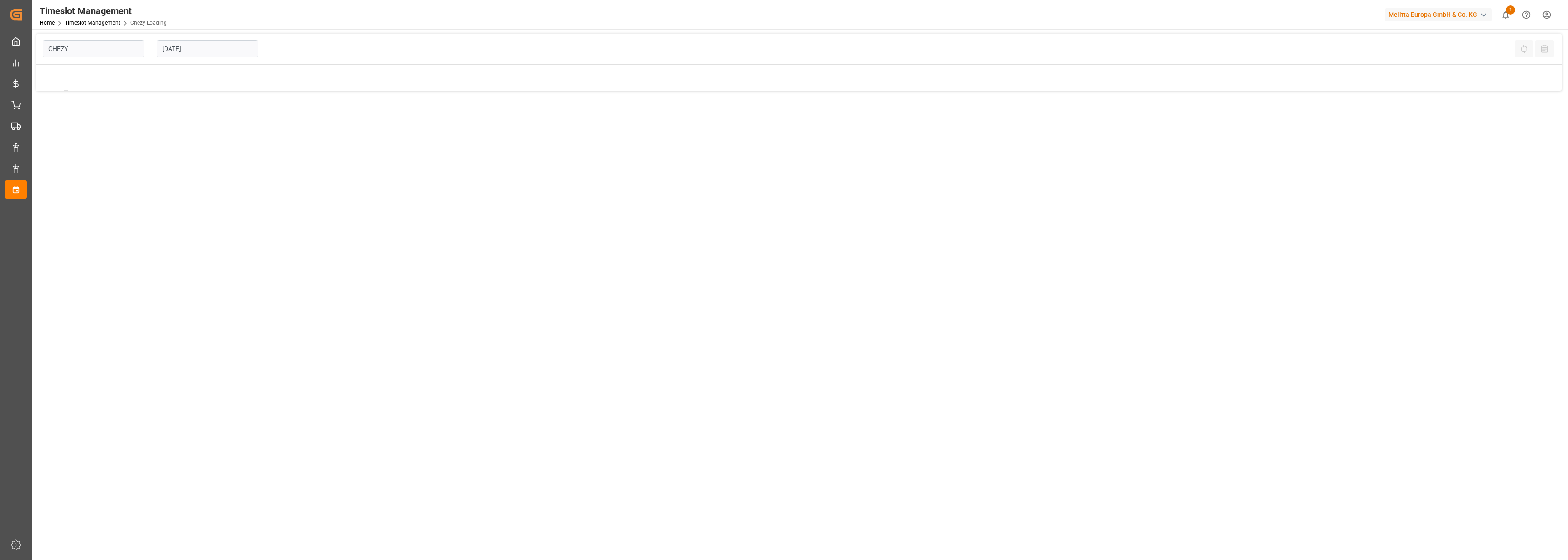
type input "Chezy Loading"
